Goal: Understand process/instructions

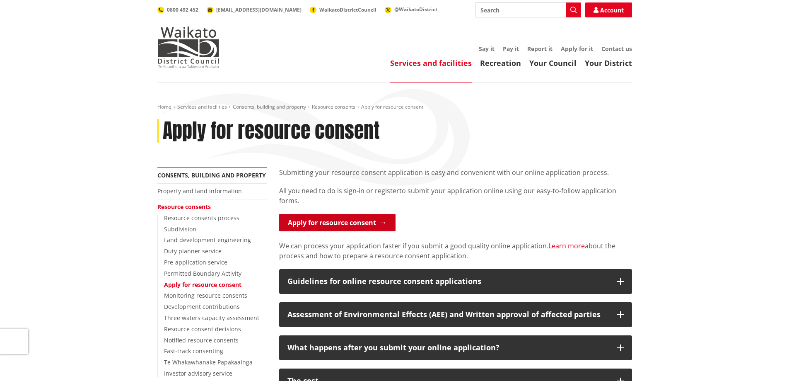
click at [343, 222] on link "Apply for resource consent" at bounding box center [337, 222] width 116 height 17
click at [302, 220] on link "Apply for resource consent" at bounding box center [337, 222] width 116 height 17
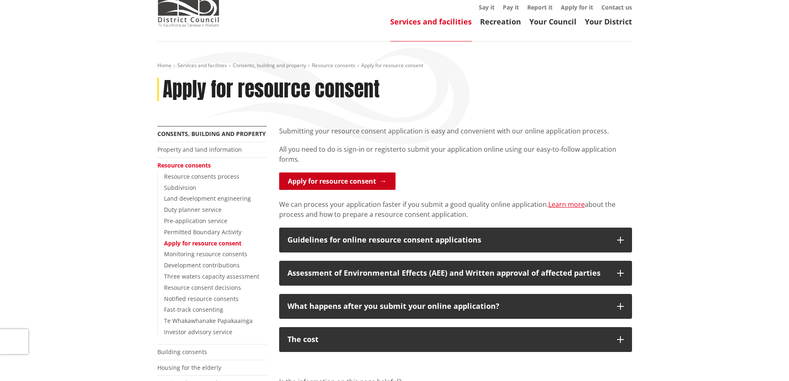
click at [315, 181] on link "Apply for resource consent" at bounding box center [337, 180] width 116 height 17
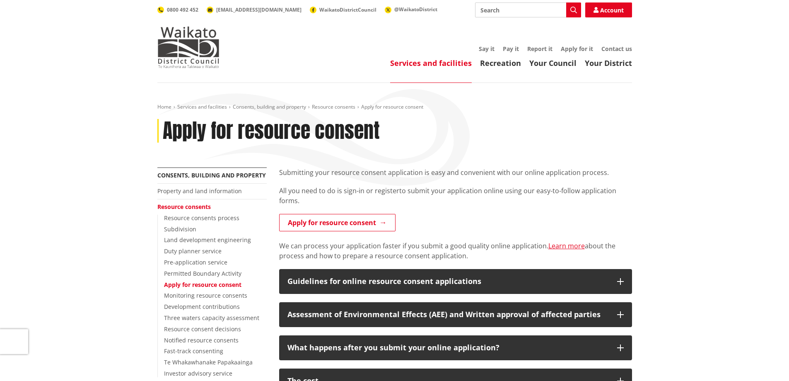
scroll to position [83, 0]
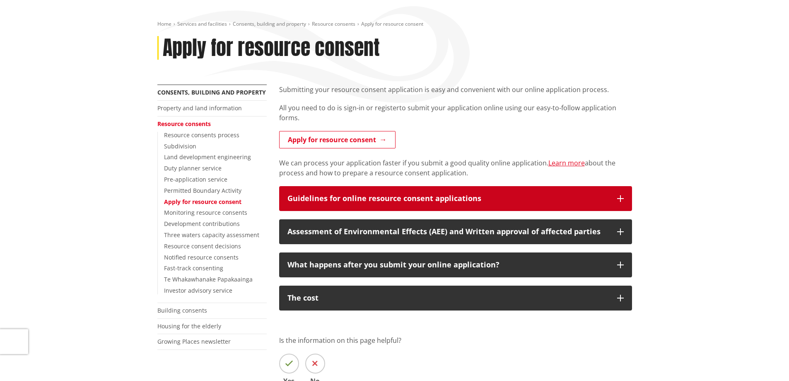
click at [422, 194] on div "Guidelines for online resource consent applications" at bounding box center [449, 198] width 322 height 8
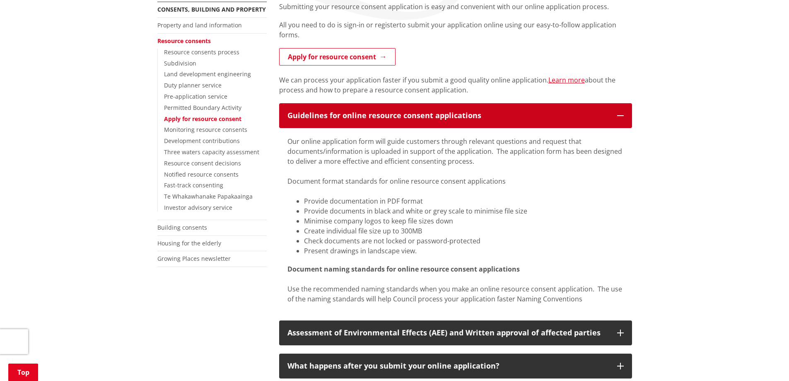
scroll to position [249, 0]
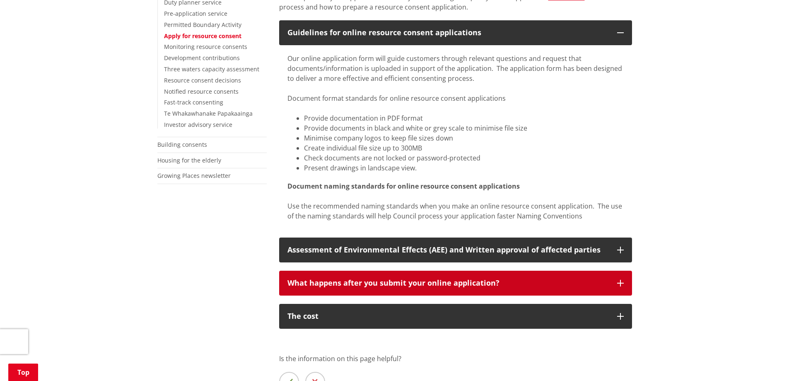
click at [538, 280] on div "What happens after you submit your online application?" at bounding box center [449, 283] width 322 height 8
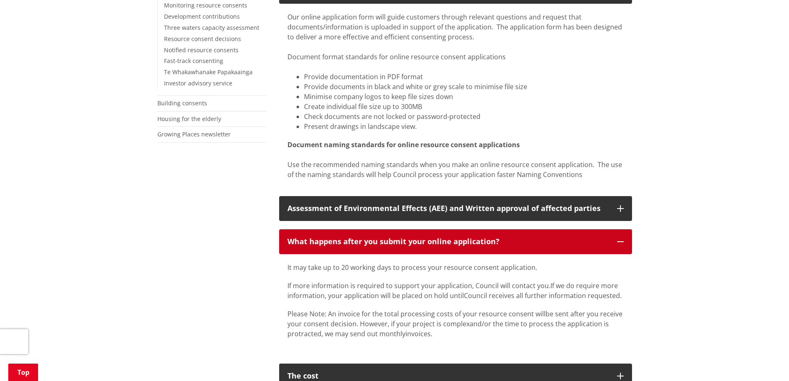
scroll to position [331, 0]
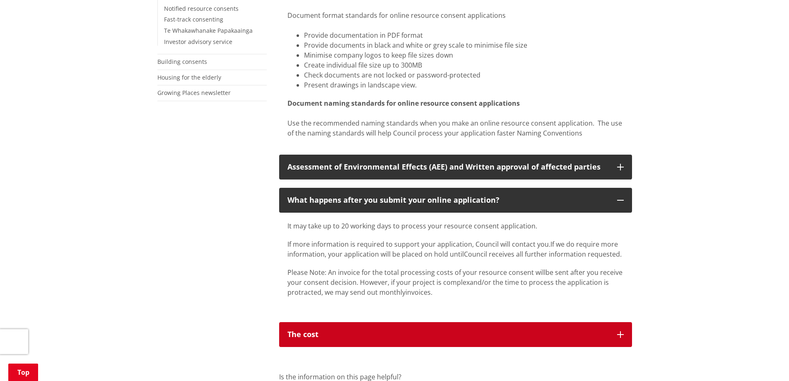
click at [494, 331] on div "The cost" at bounding box center [449, 334] width 322 height 8
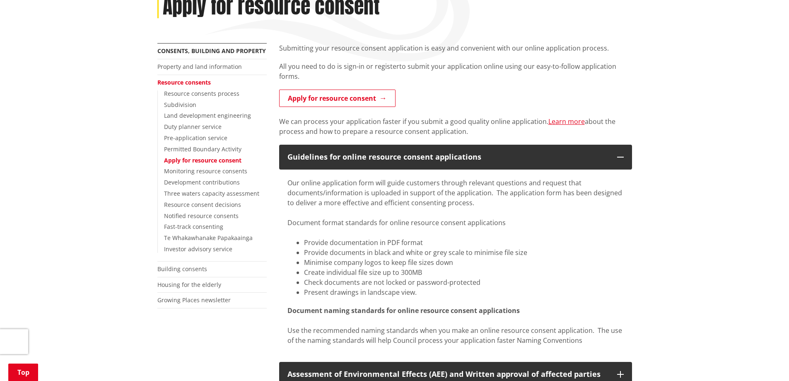
scroll to position [83, 0]
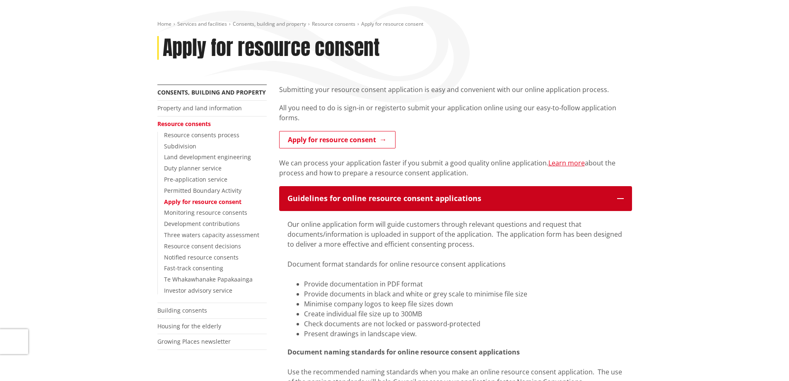
click at [458, 195] on div "Guidelines for online resource consent applications" at bounding box center [449, 198] width 322 height 8
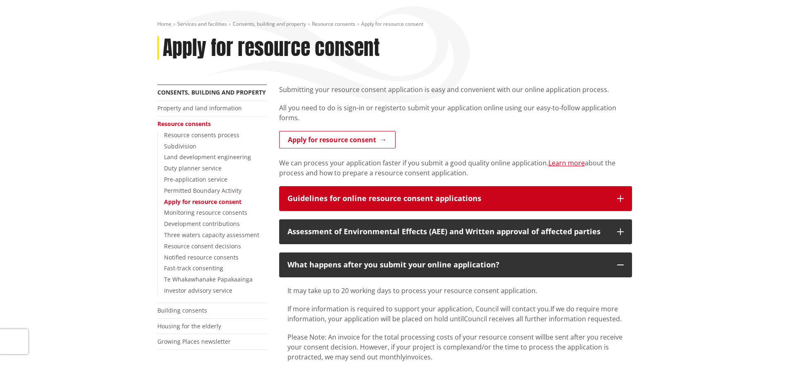
click at [458, 194] on div "Guidelines for online resource consent applications" at bounding box center [449, 198] width 322 height 8
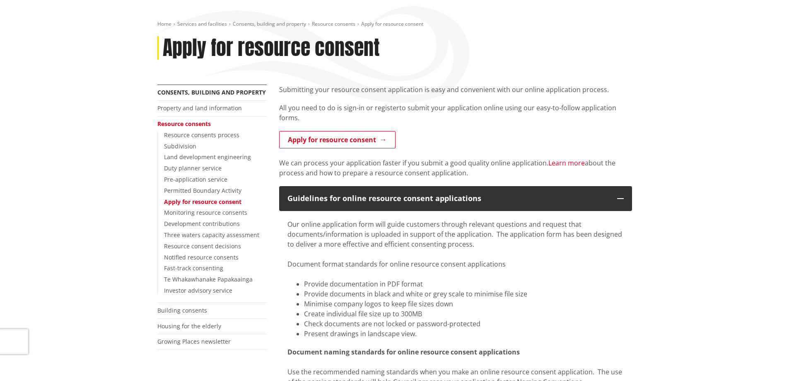
click at [558, 164] on link "Learn more" at bounding box center [567, 162] width 36 height 9
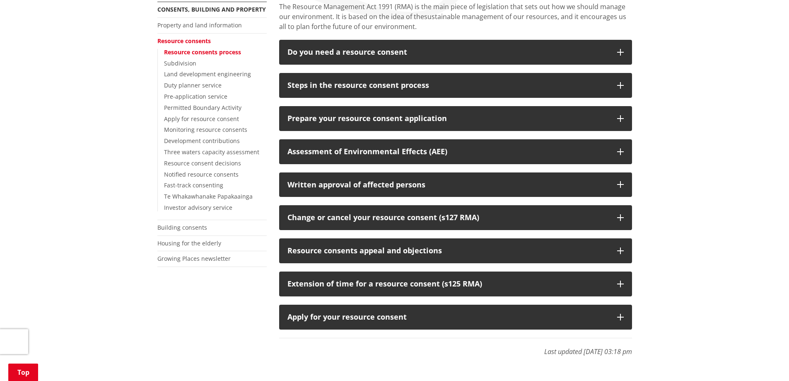
scroll to position [124, 0]
